Goal: Information Seeking & Learning: Learn about a topic

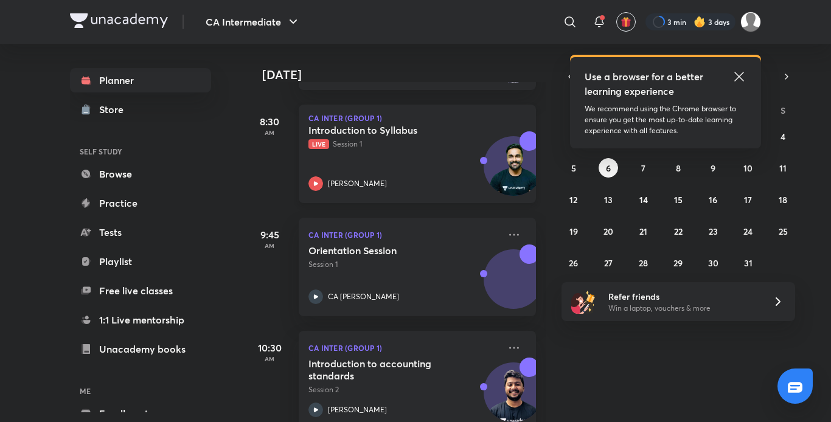
scroll to position [506, 0]
click at [307, 183] on div "CA Inter (Group 1) Introduction to Syllabus Live Session 1 [PERSON_NAME]" at bounding box center [417, 153] width 237 height 99
